Goal: Transaction & Acquisition: Book appointment/travel/reservation

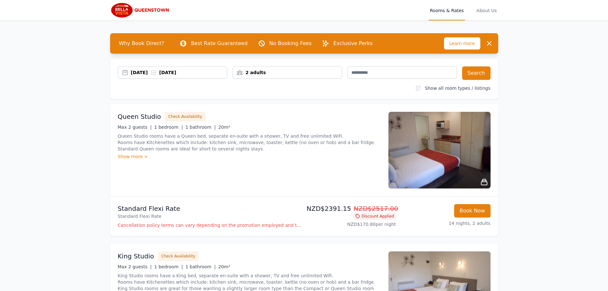
click at [137, 156] on div "Show more >" at bounding box center [249, 156] width 263 height 6
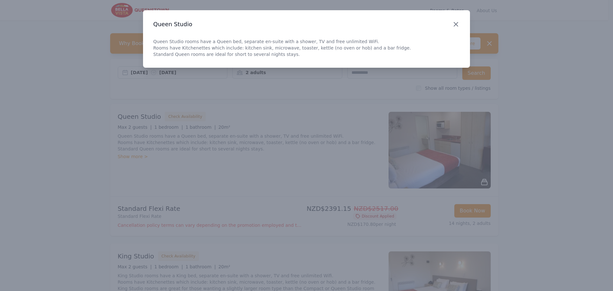
click at [457, 26] on icon "button" at bounding box center [456, 24] width 8 height 8
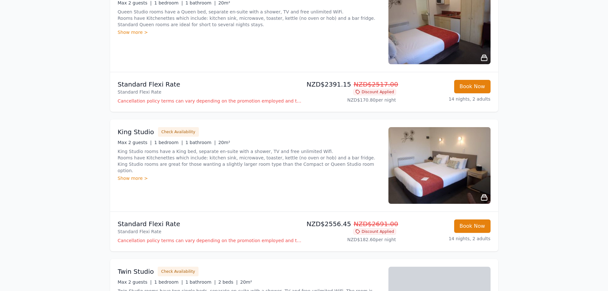
scroll to position [128, 0]
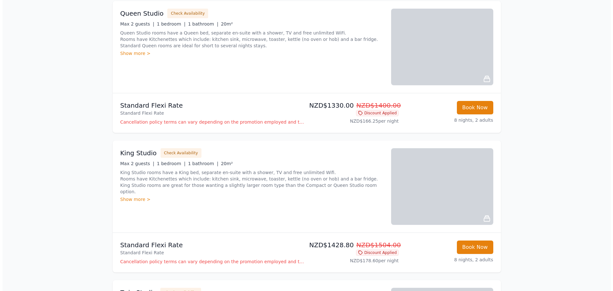
scroll to position [415, 0]
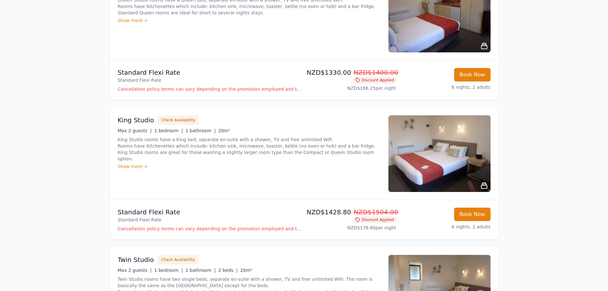
click at [288, 228] on p "Cancellation policy terms can vary depending on the promotion employed and the …" at bounding box center [210, 228] width 184 height 6
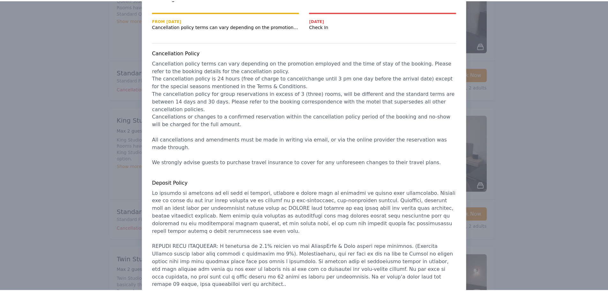
scroll to position [0, 0]
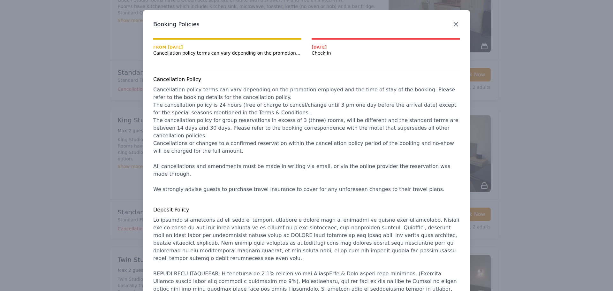
click at [453, 26] on icon "button" at bounding box center [456, 24] width 8 height 8
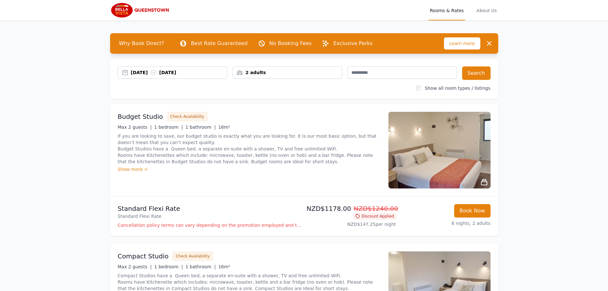
click at [452, 12] on span "Rooms & Rates" at bounding box center [447, 10] width 36 height 20
click at [448, 11] on span "Rooms & Rates" at bounding box center [447, 10] width 36 height 20
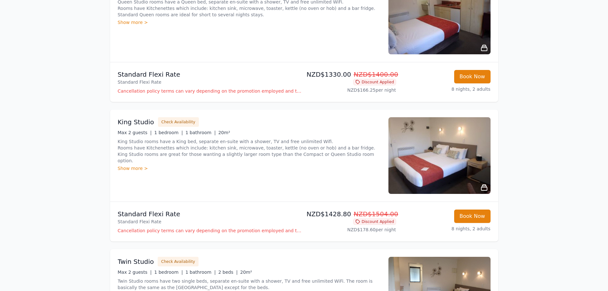
scroll to position [479, 0]
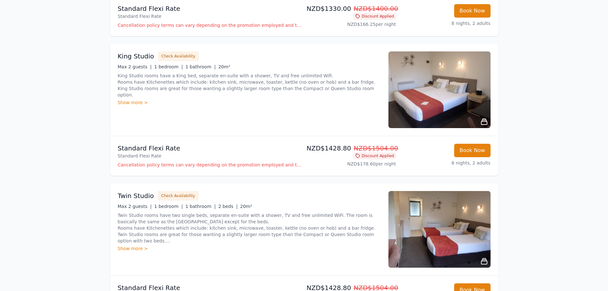
click at [376, 158] on span "Discount Applied" at bounding box center [374, 156] width 43 height 6
click at [375, 156] on span "Discount Applied" at bounding box center [374, 156] width 43 height 6
click at [377, 150] on span "NZD$1504.00" at bounding box center [376, 148] width 45 height 8
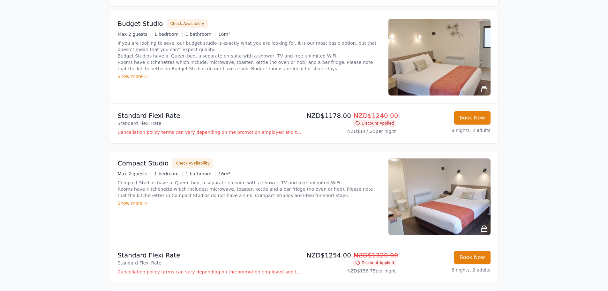
scroll to position [0, 0]
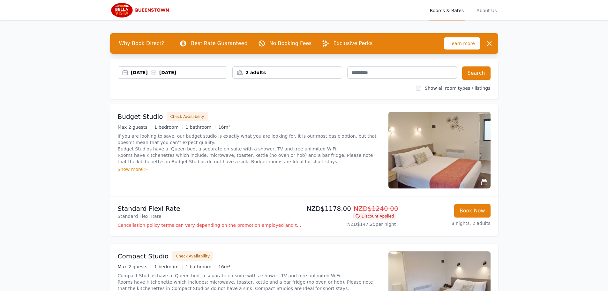
click at [333, 43] on p "Exclusive Perks" at bounding box center [352, 44] width 39 height 8
click at [333, 42] on p "Exclusive Perks" at bounding box center [352, 44] width 39 height 8
click at [200, 45] on p "Best Rate Guaranteed" at bounding box center [219, 44] width 57 height 8
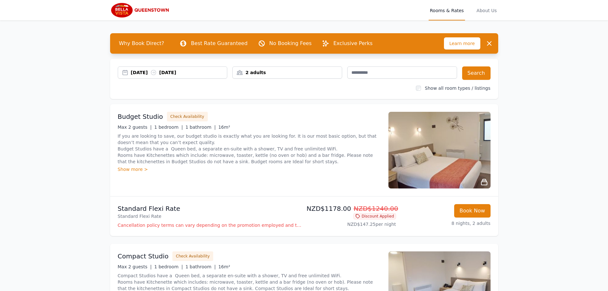
click at [200, 44] on p "Best Rate Guaranteed" at bounding box center [219, 44] width 57 height 8
click at [486, 11] on span "About Us" at bounding box center [486, 10] width 23 height 20
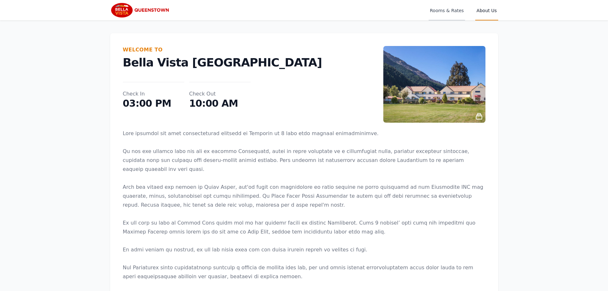
click at [450, 9] on span "Rooms & Rates" at bounding box center [447, 10] width 36 height 20
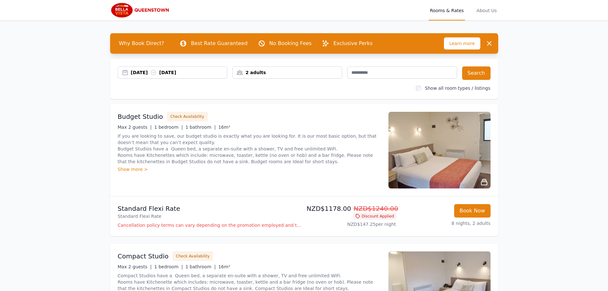
click at [460, 43] on span "Learn more" at bounding box center [462, 43] width 36 height 12
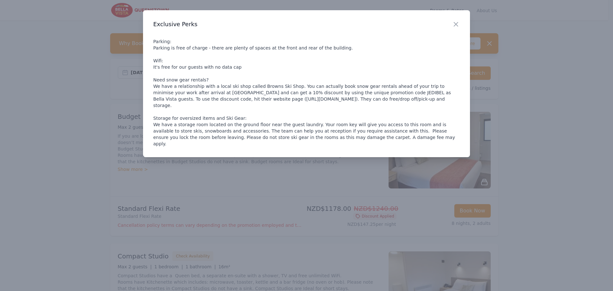
click at [459, 24] on icon "button" at bounding box center [456, 24] width 8 height 8
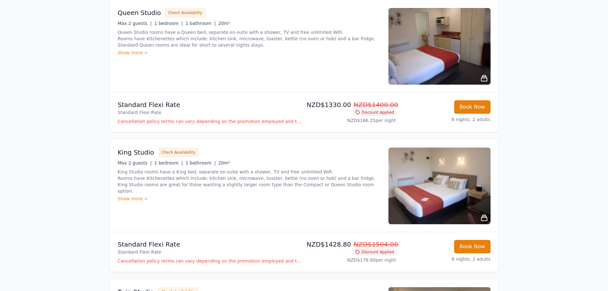
scroll to position [383, 0]
